Goal: Information Seeking & Learning: Compare options

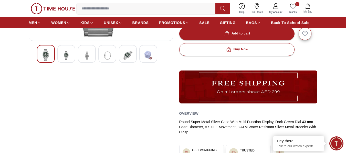
scroll to position [154, 0]
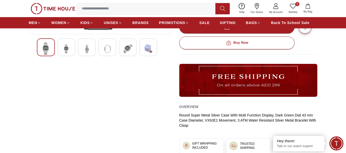
click at [130, 49] on img at bounding box center [127, 49] width 9 height 13
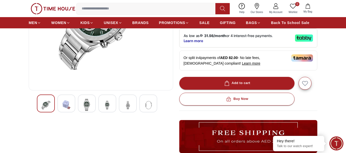
scroll to position [102, 0]
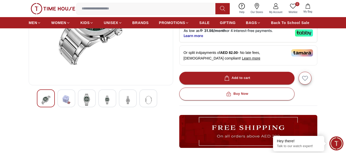
click at [86, 98] on img at bounding box center [86, 100] width 9 height 12
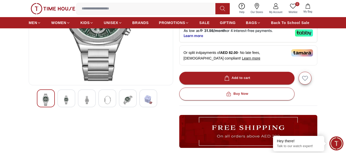
click at [108, 100] on img at bounding box center [107, 100] width 9 height 13
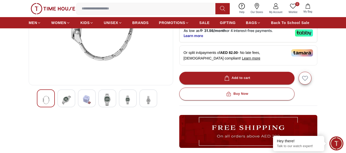
click at [127, 101] on img at bounding box center [127, 100] width 9 height 13
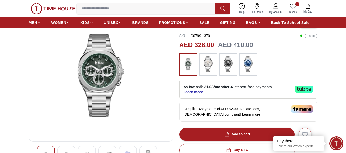
scroll to position [51, 0]
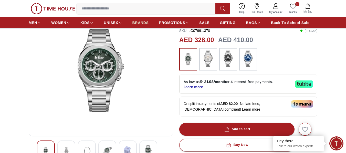
click at [139, 21] on span "BRANDS" at bounding box center [140, 22] width 16 height 5
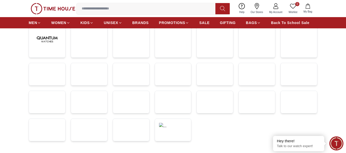
scroll to position [102, 0]
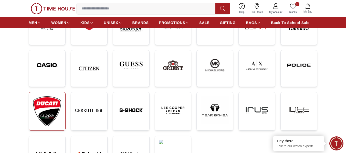
click at [53, 105] on img at bounding box center [47, 111] width 28 height 30
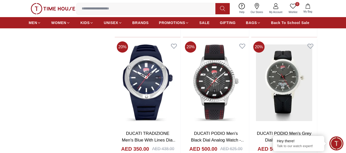
scroll to position [588, 0]
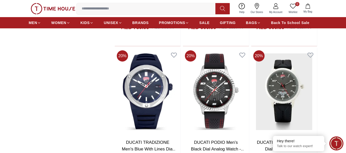
click at [155, 87] on img at bounding box center [148, 91] width 66 height 87
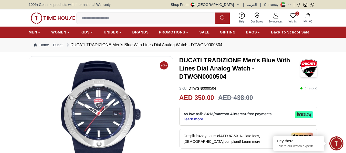
scroll to position [26, 0]
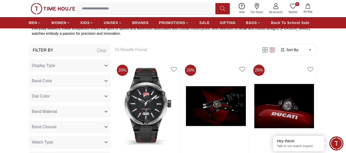
scroll to position [179, 0]
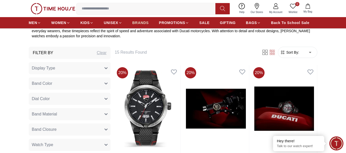
click at [144, 21] on span "BRANDS" at bounding box center [140, 22] width 16 height 5
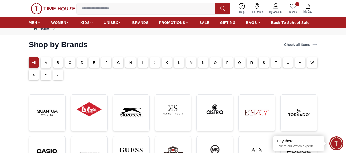
scroll to position [51, 0]
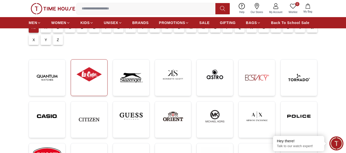
click at [92, 74] on img at bounding box center [89, 74] width 28 height 21
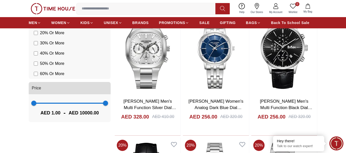
scroll to position [512, 0]
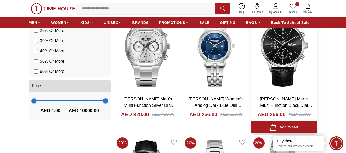
click at [284, 46] on img at bounding box center [284, 48] width 66 height 87
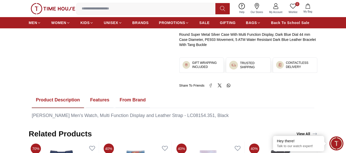
scroll to position [256, 0]
